Goal: Feedback & Contribution: Leave review/rating

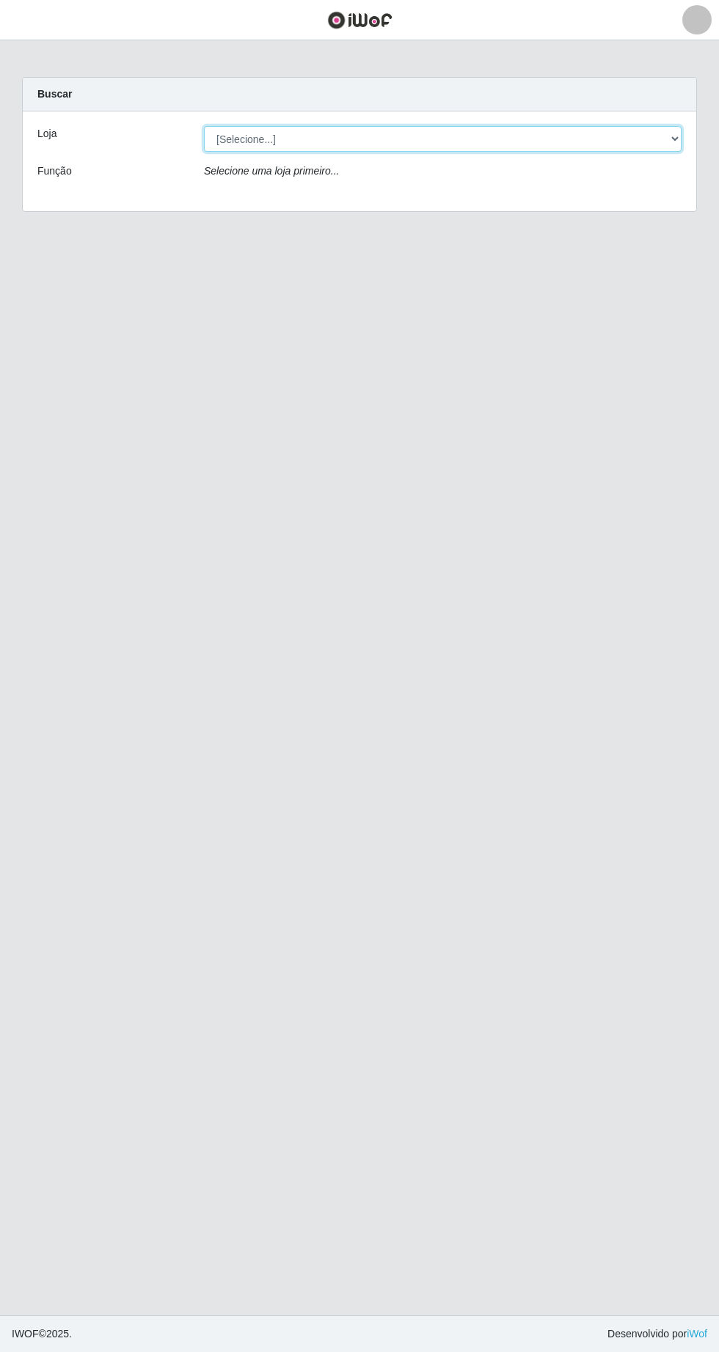
click at [348, 138] on select "[Selecione...] Extrabom - Loja 05 [GEOGRAPHIC_DATA]" at bounding box center [442, 139] width 477 height 26
select select "494"
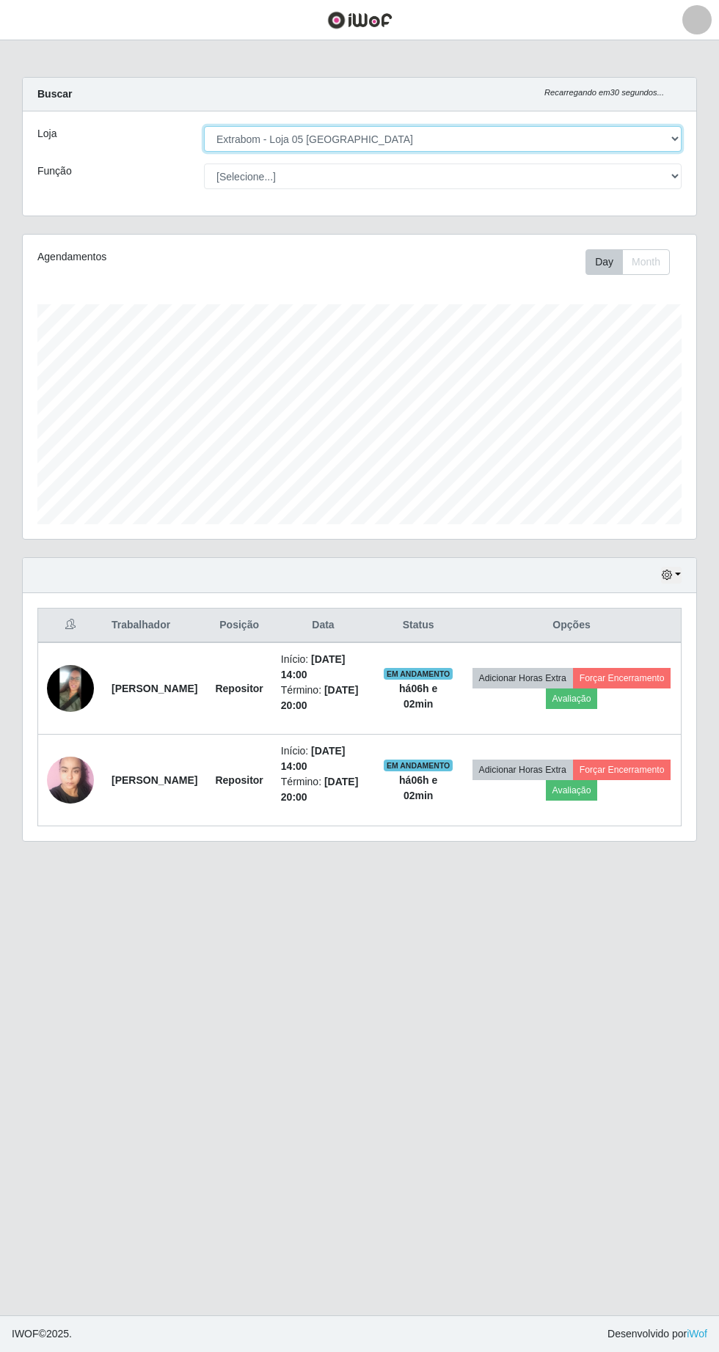
scroll to position [304, 673]
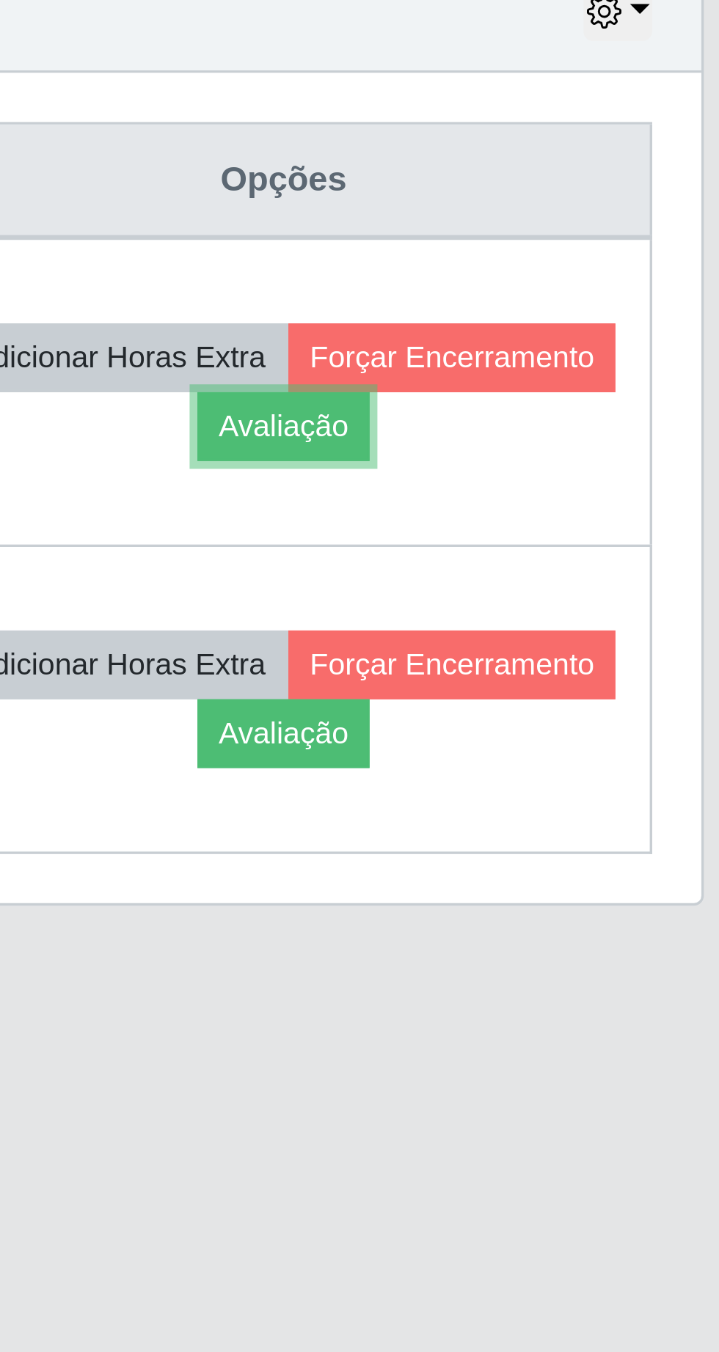
click at [598, 702] on button "Avaliação" at bounding box center [572, 699] width 52 height 21
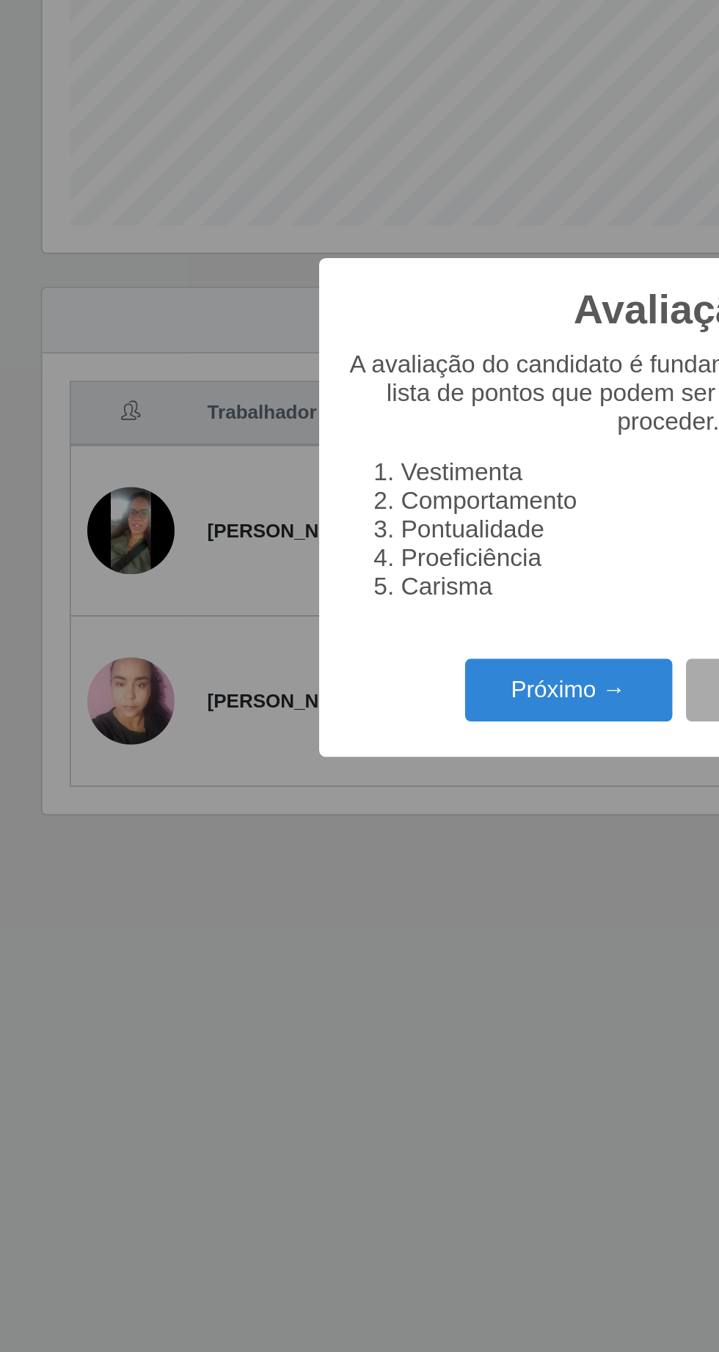
click at [289, 780] on button "Próximo →" at bounding box center [305, 774] width 111 height 34
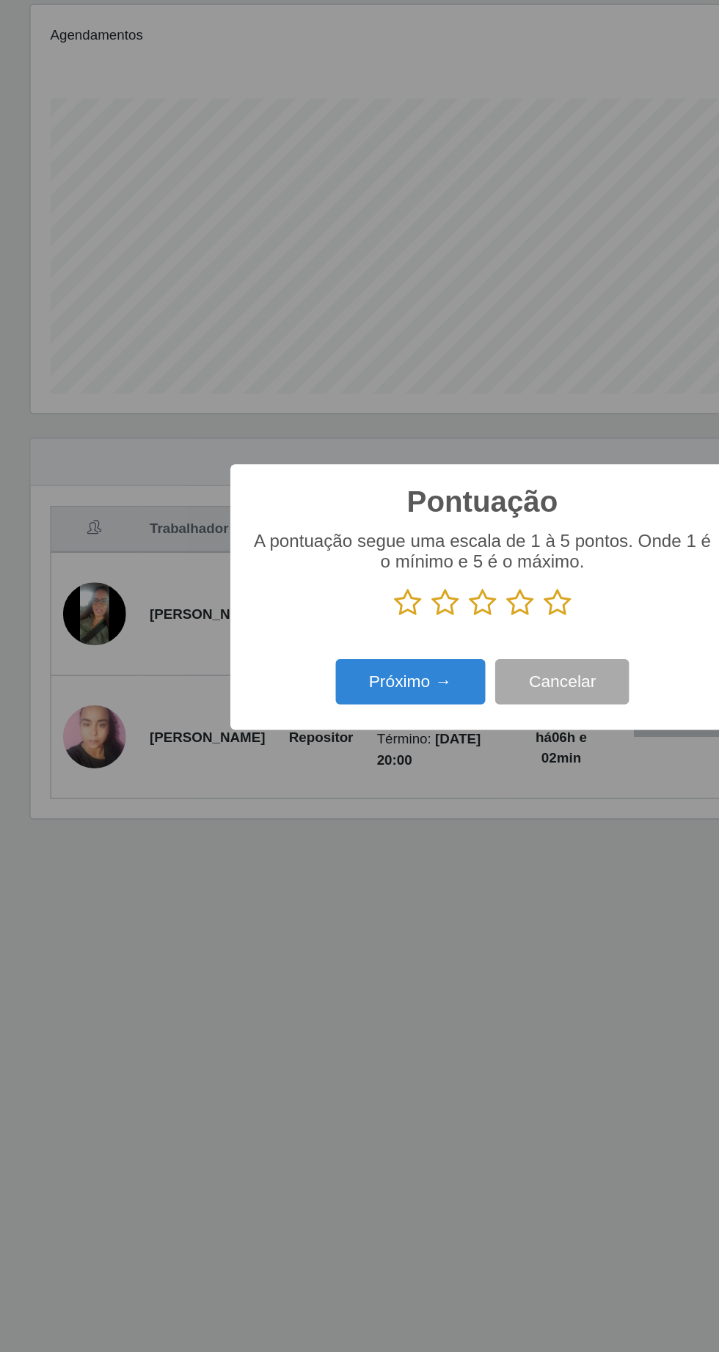
click at [421, 681] on icon at bounding box center [415, 681] width 21 height 22
click at [405, 692] on input "radio" at bounding box center [405, 692] width 0 height 0
click at [315, 747] on button "Próximo →" at bounding box center [305, 739] width 111 height 34
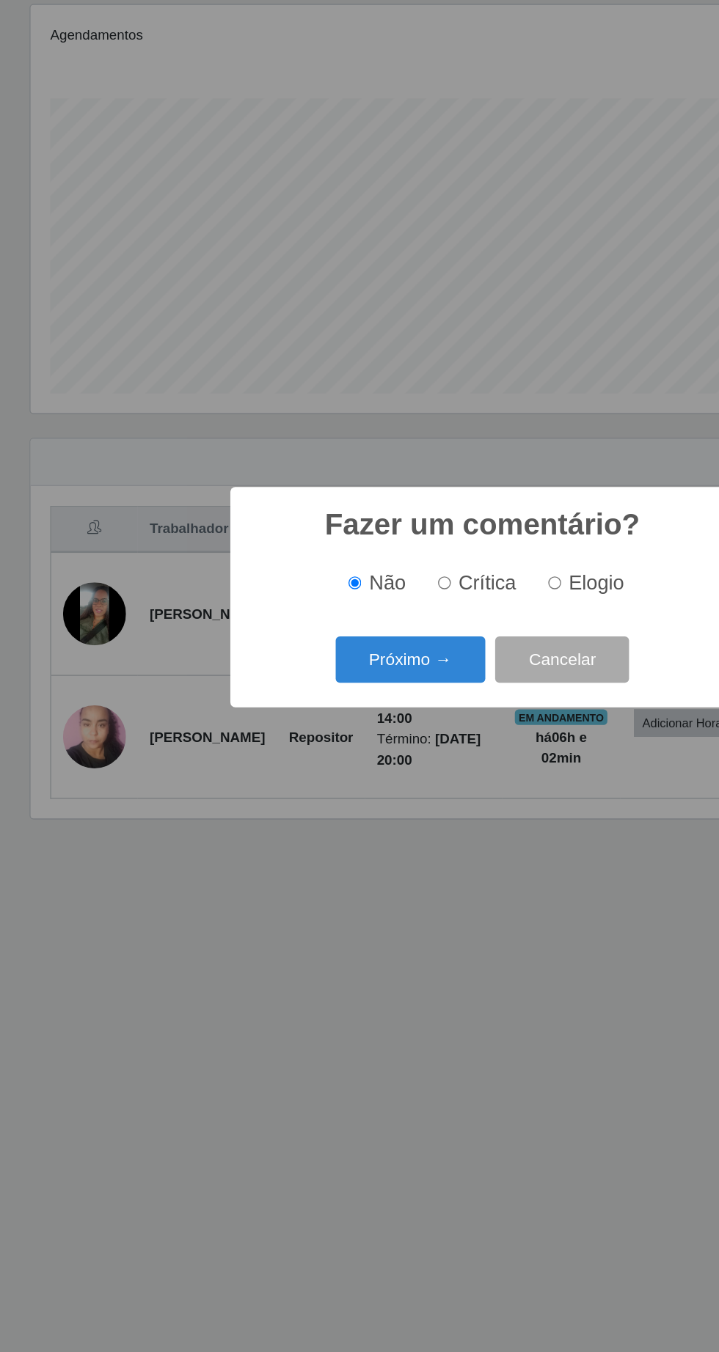
click at [418, 664] on input "Elogio" at bounding box center [413, 666] width 10 height 10
radio input "true"
click at [315, 724] on button "Próximo →" at bounding box center [305, 722] width 111 height 34
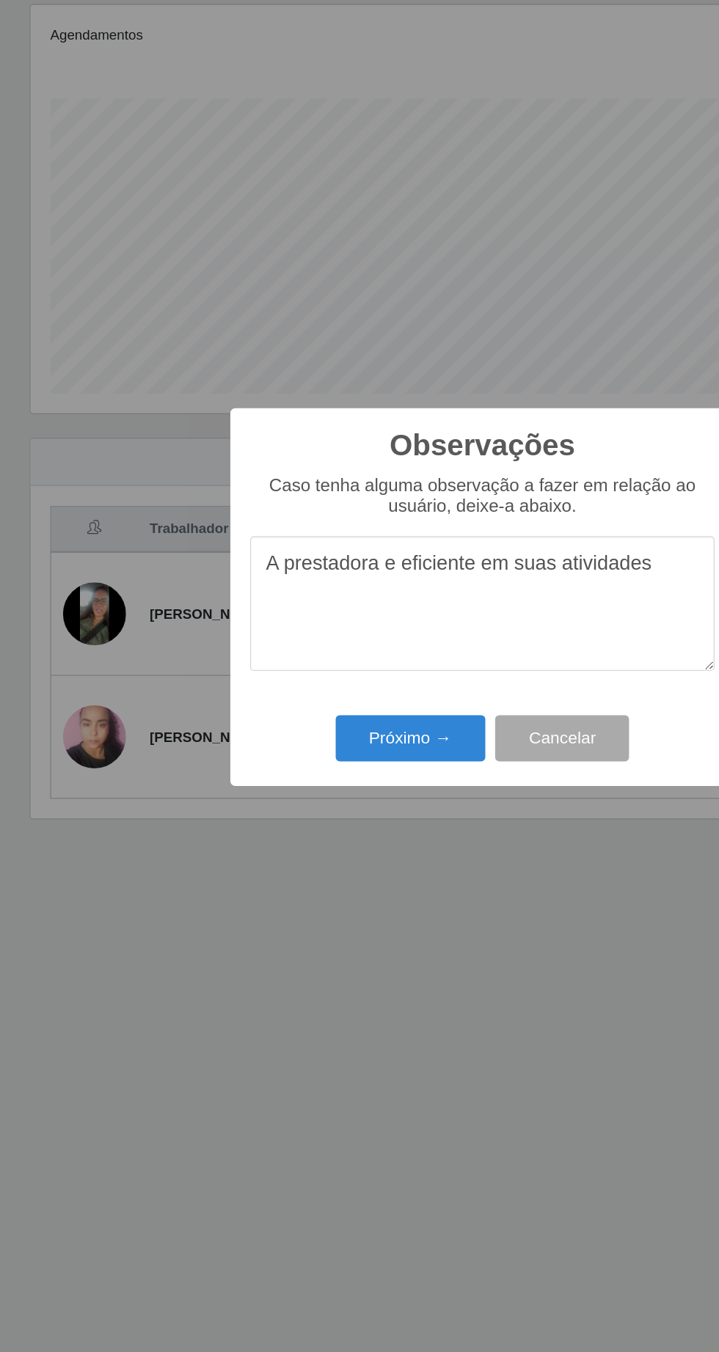
type textarea "A prestadora e eficiente em suas atividades"
click at [297, 790] on button "Próximo →" at bounding box center [305, 781] width 111 height 34
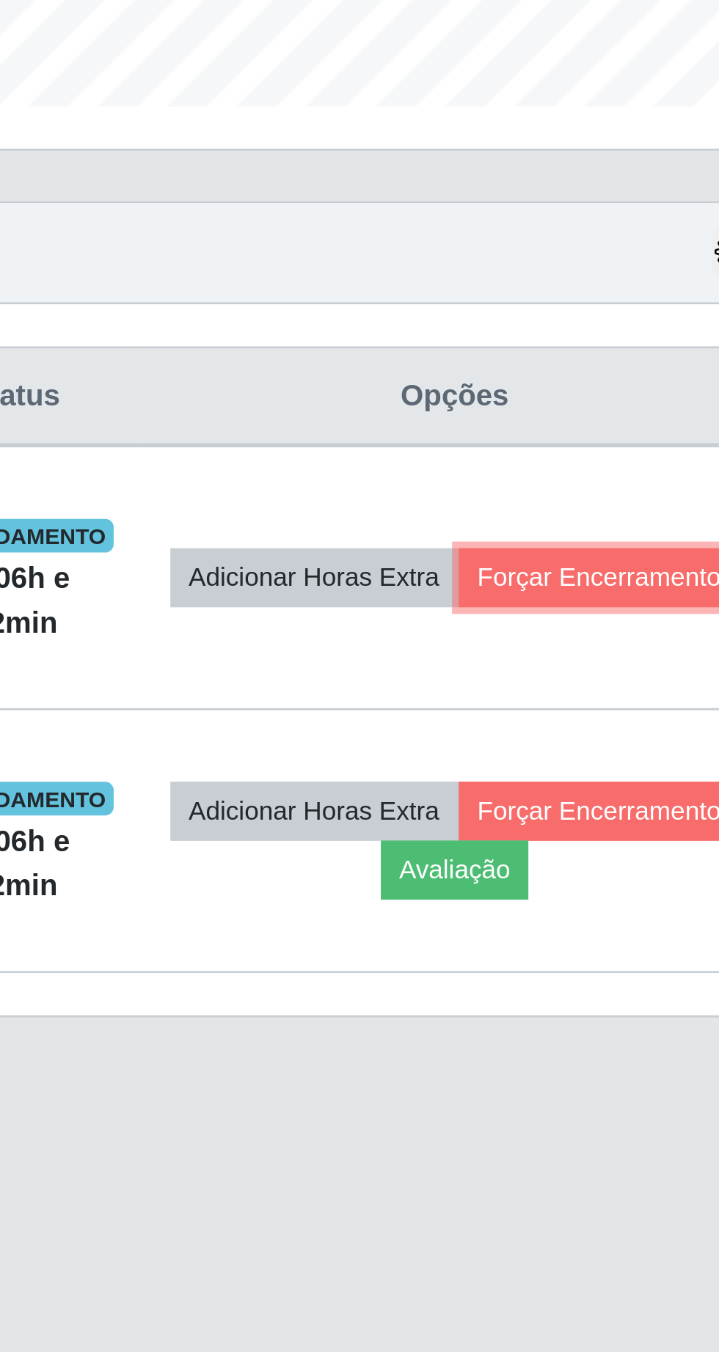
click at [573, 699] on button "Forçar Encerramento" at bounding box center [622, 688] width 98 height 21
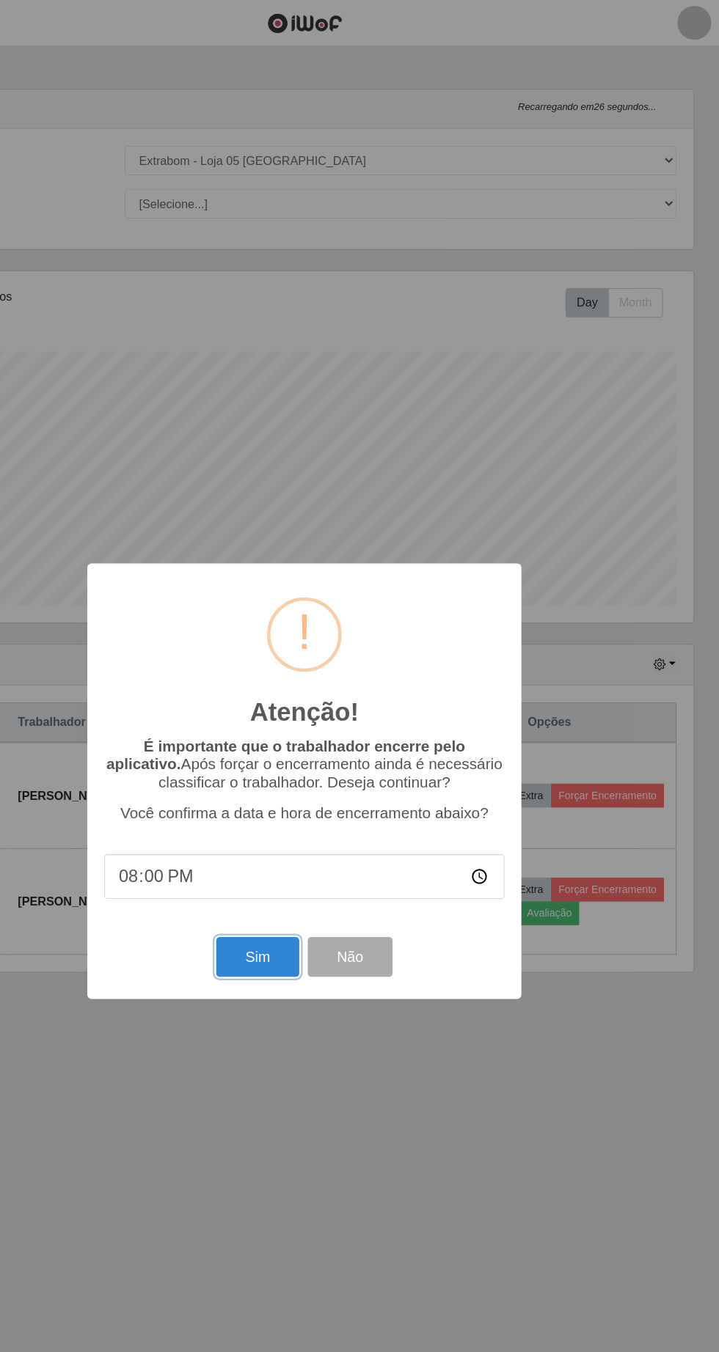
click at [315, 841] on button "Sim" at bounding box center [318, 828] width 71 height 34
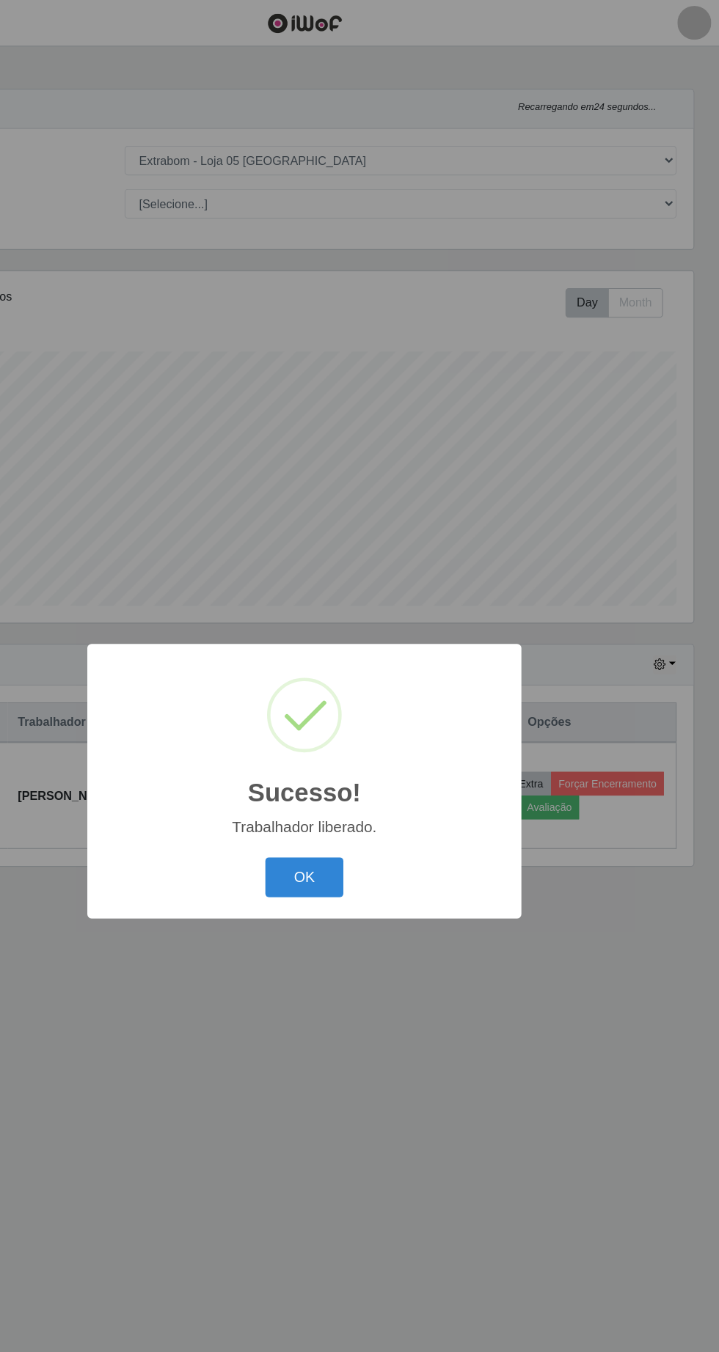
click at [369, 760] on button "OK" at bounding box center [360, 759] width 68 height 34
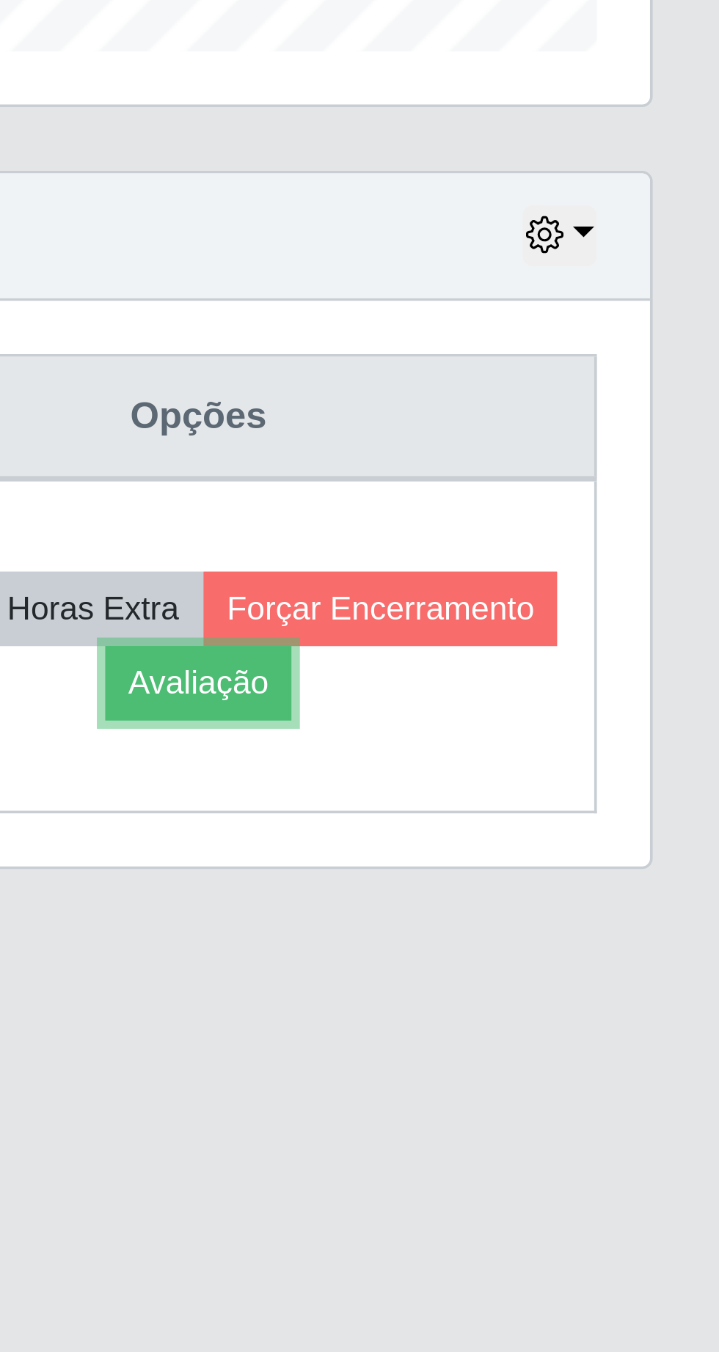
click at [598, 700] on button "Avaliação" at bounding box center [572, 699] width 52 height 21
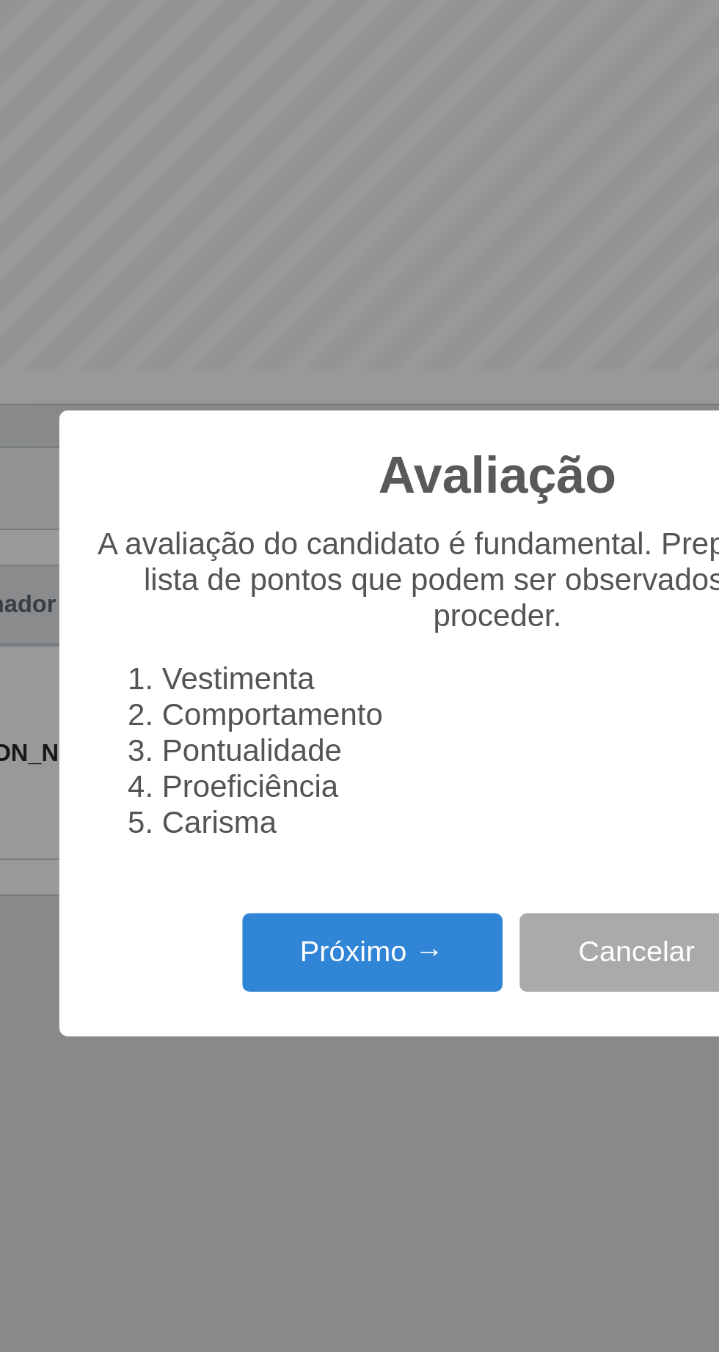
click at [308, 771] on button "Próximo →" at bounding box center [305, 774] width 111 height 34
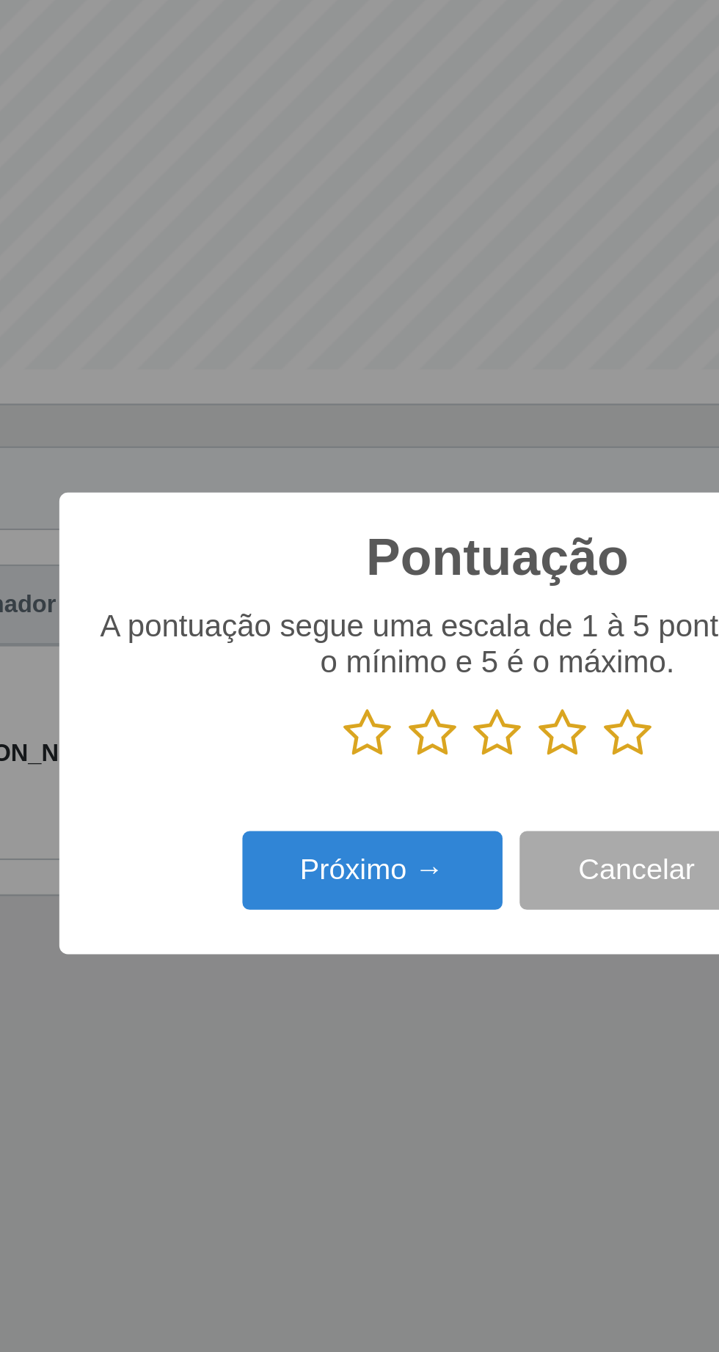
click at [423, 684] on icon at bounding box center [415, 681] width 21 height 22
click at [405, 692] on input "radio" at bounding box center [405, 692] width 0 height 0
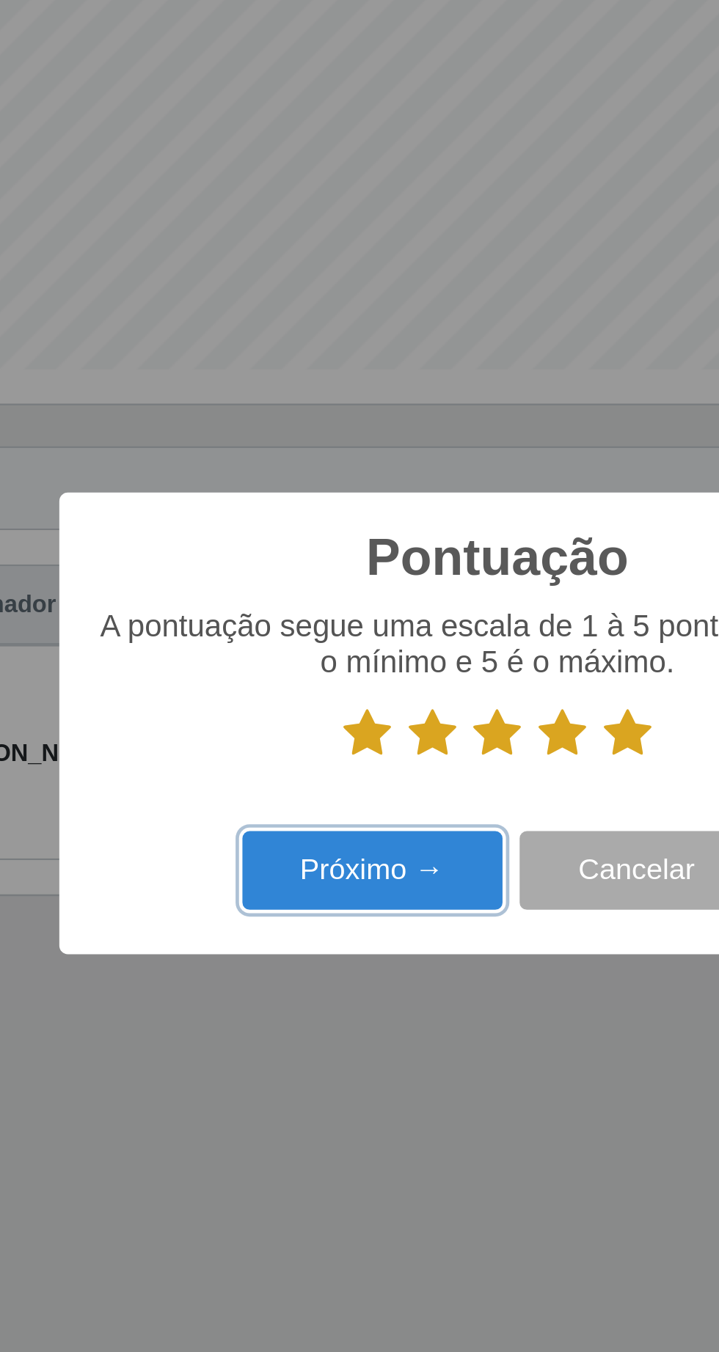
click at [322, 737] on button "Próximo →" at bounding box center [305, 739] width 111 height 34
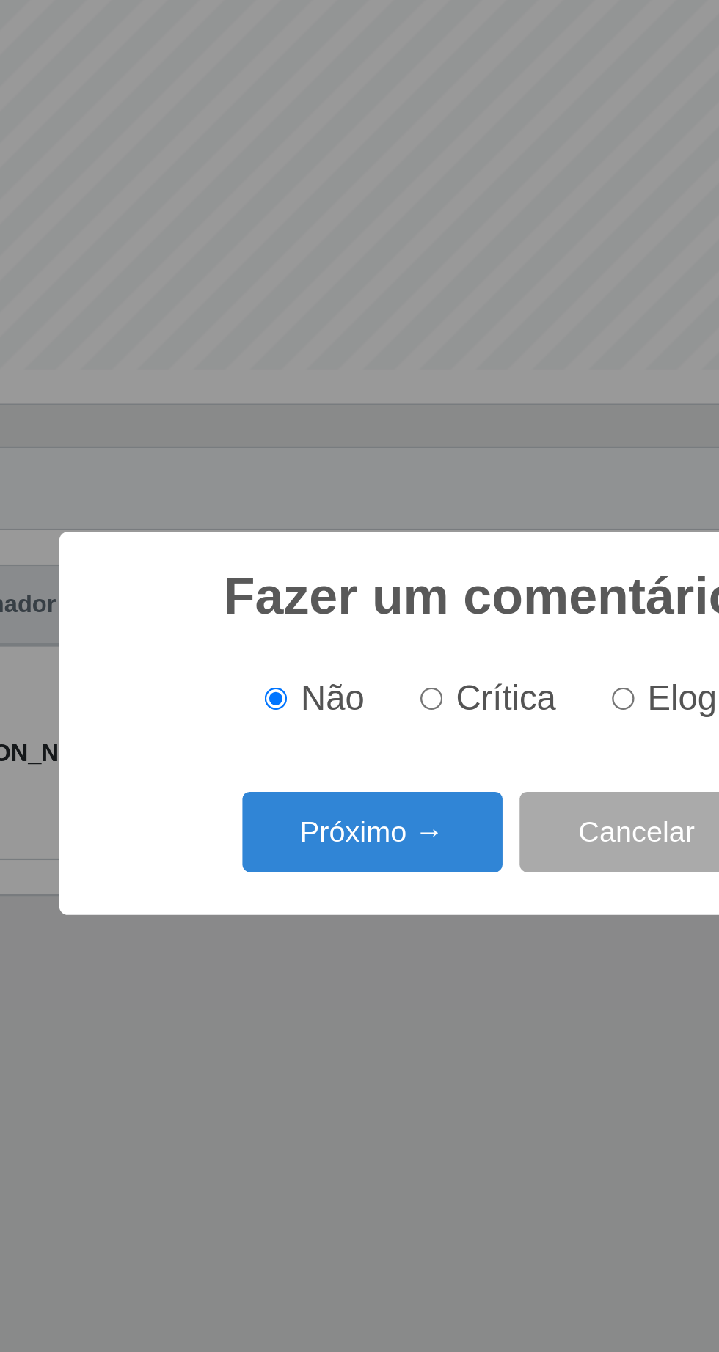
click at [418, 667] on input "Elogio" at bounding box center [413, 666] width 10 height 10
radio input "true"
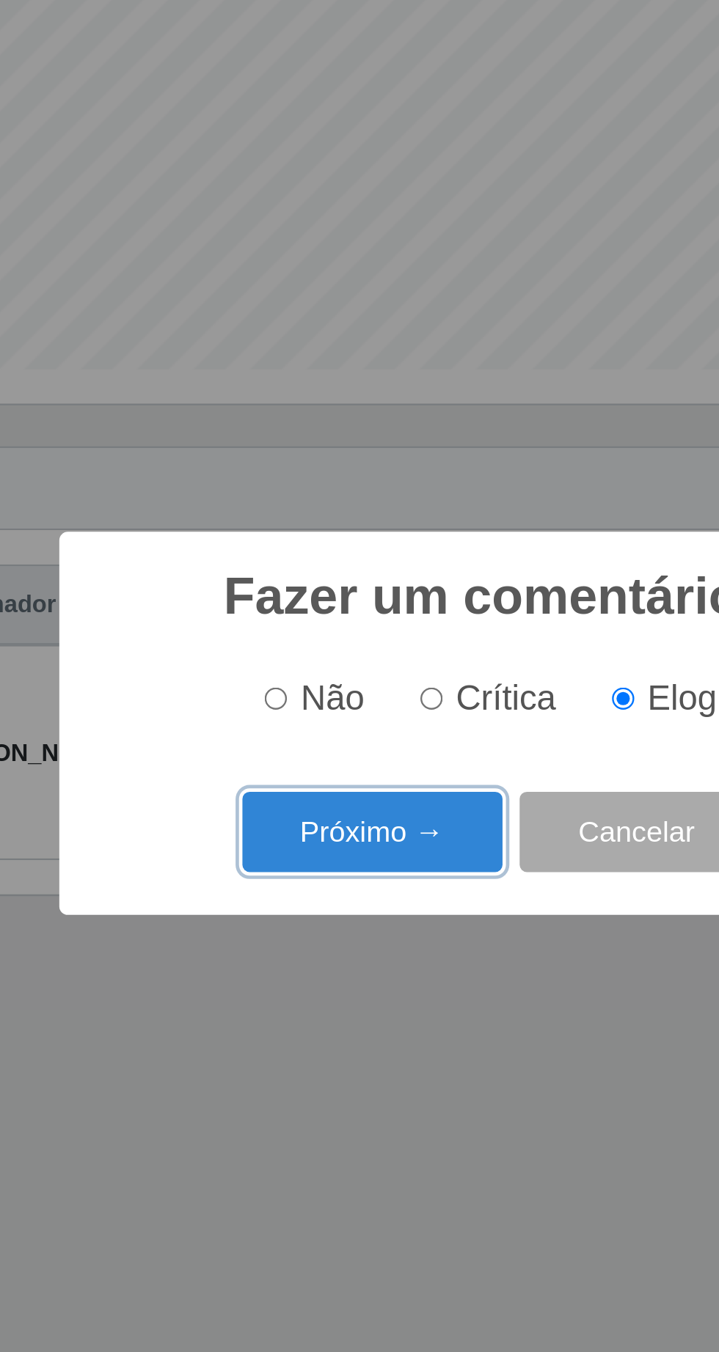
click at [322, 725] on button "Próximo →" at bounding box center [305, 722] width 111 height 34
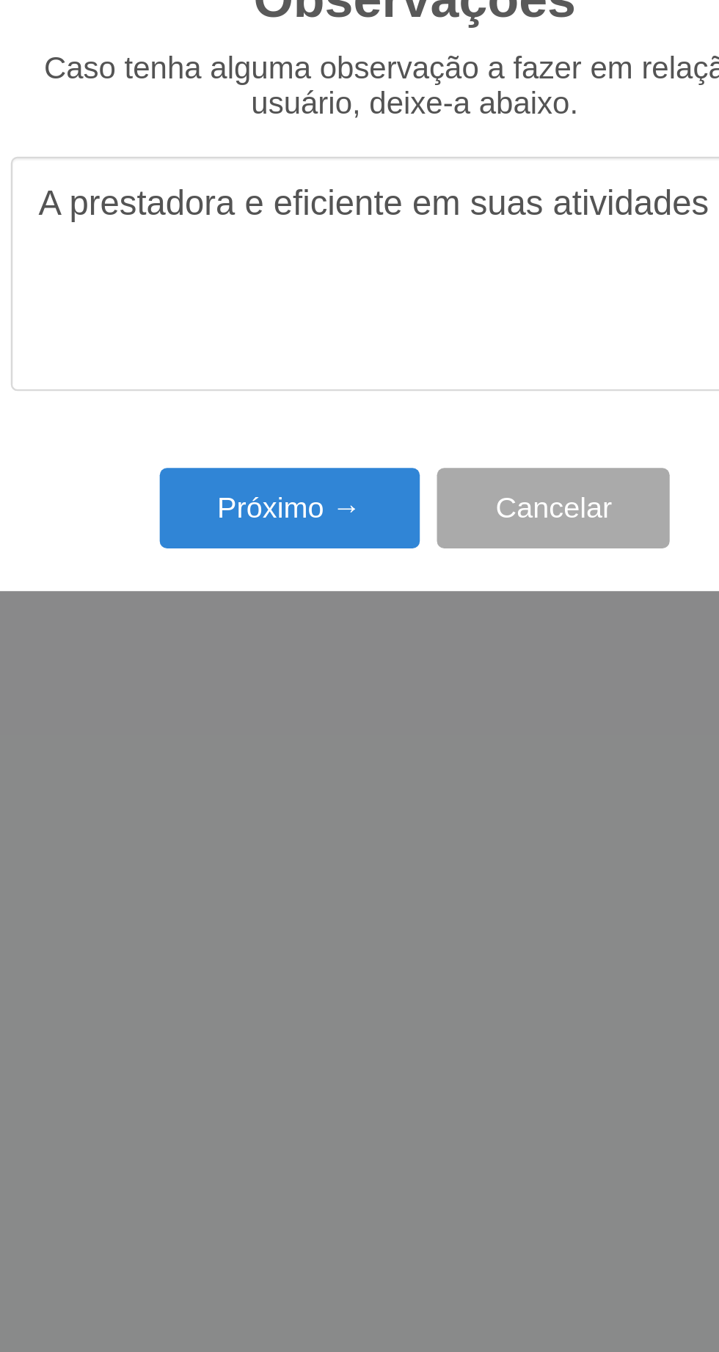
type textarea "A prestadora e eficiente em suas atividades"
click at [303, 784] on button "Próximo →" at bounding box center [305, 781] width 111 height 34
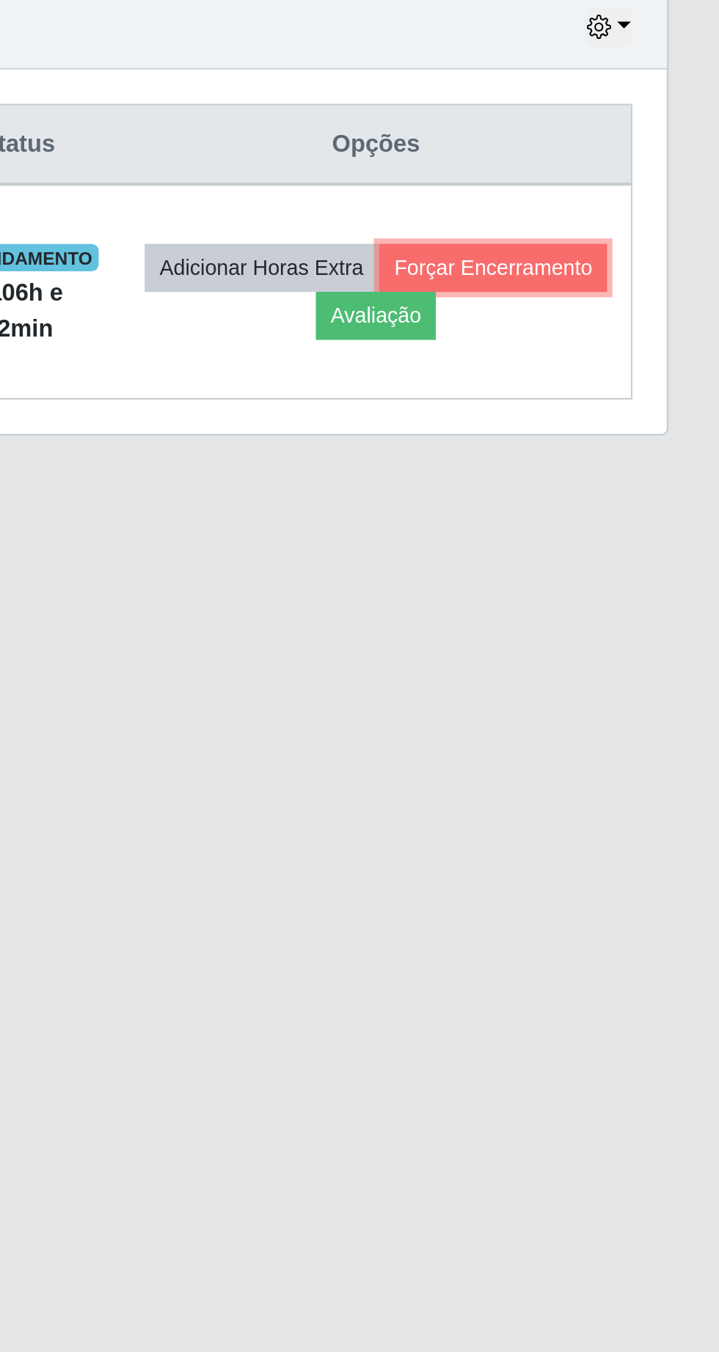
click at [573, 689] on button "Forçar Encerramento" at bounding box center [622, 678] width 98 height 21
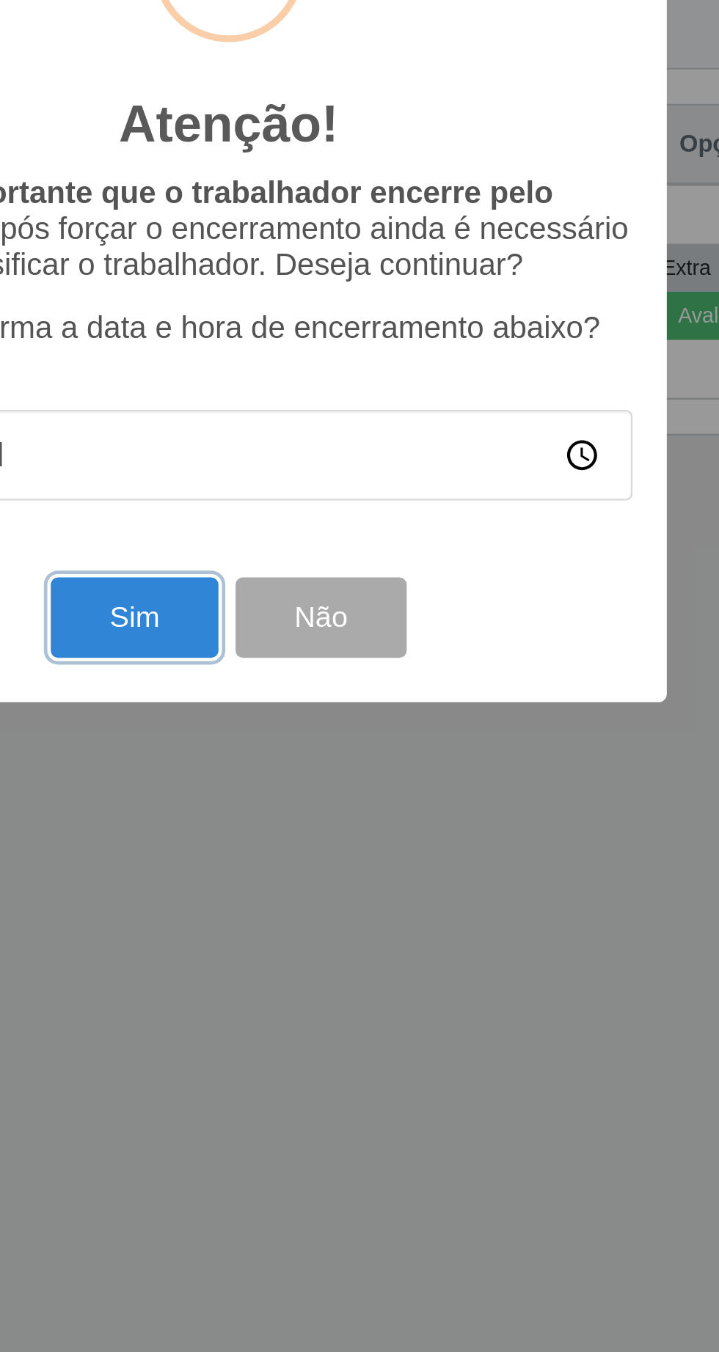
click at [317, 831] on button "Sim" at bounding box center [318, 828] width 71 height 34
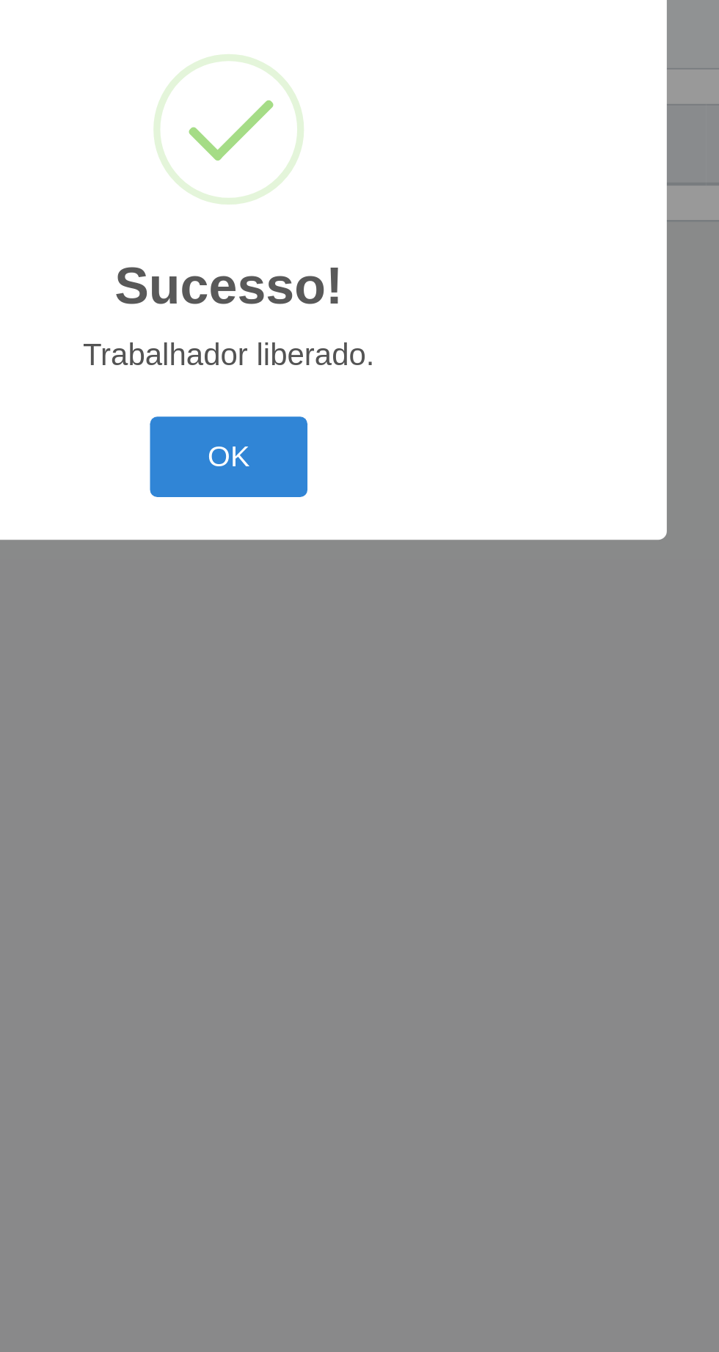
click at [355, 765] on button "OK" at bounding box center [360, 759] width 68 height 34
